Goal: Find contact information: Find contact information

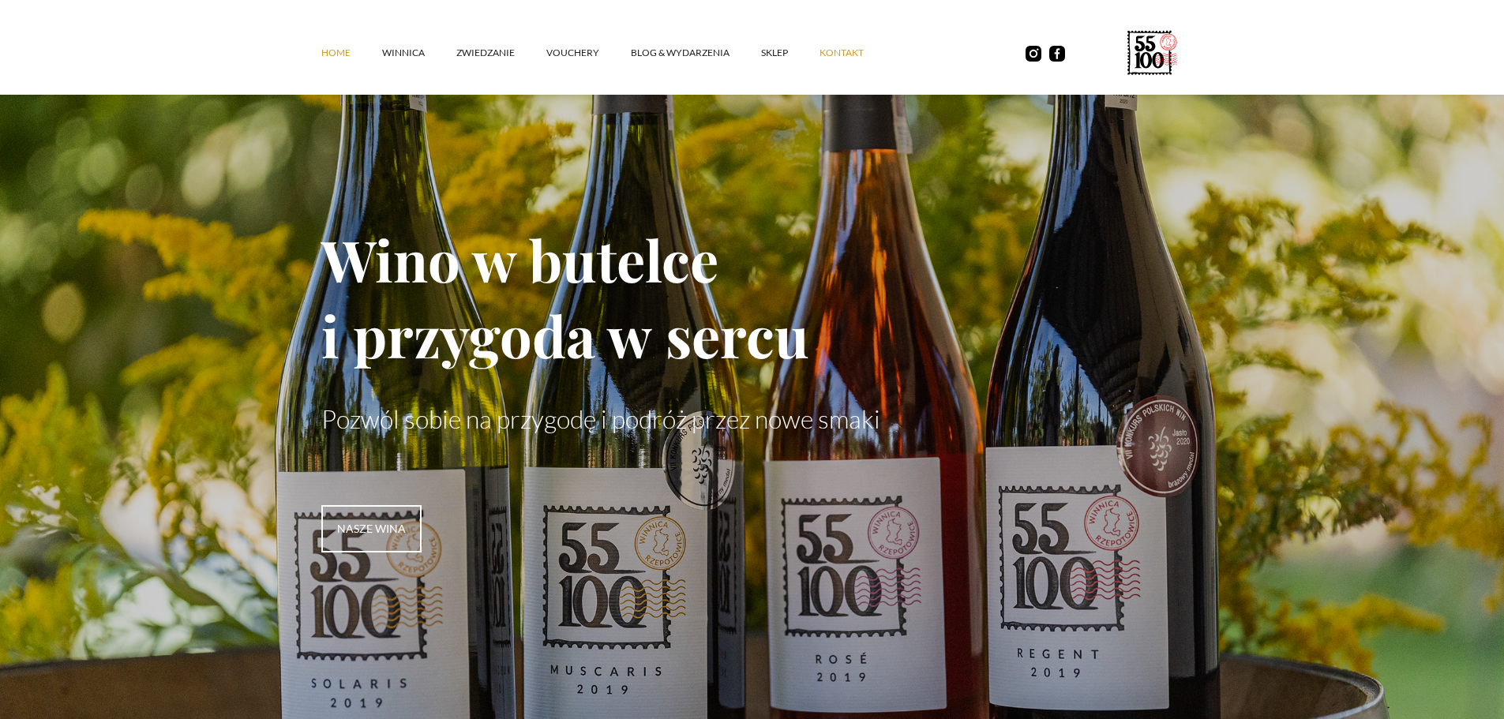
click at [840, 47] on link "kontakt" at bounding box center [858, 52] width 76 height 47
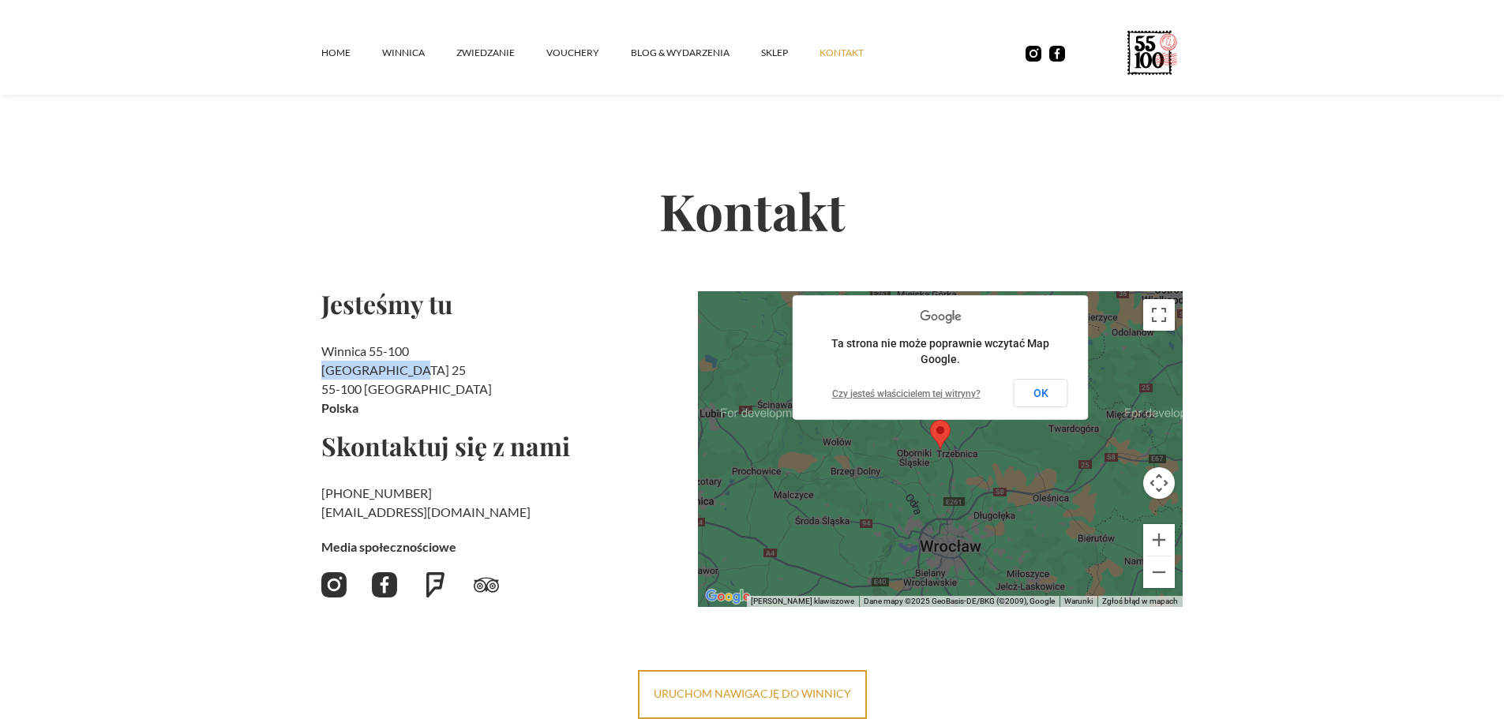
drag, startPoint x: 432, startPoint y: 374, endPoint x: 244, endPoint y: 370, distance: 188.0
click at [244, 370] on section "Kontakt Jesteśmy tu Winnica 55-100 Rzepotowice 25 55-100 Trzebnica Polska Skont…" at bounding box center [752, 385] width 1504 height 669
copy h2 "Rzepotowice 25"
